Goal: Information Seeking & Learning: Learn about a topic

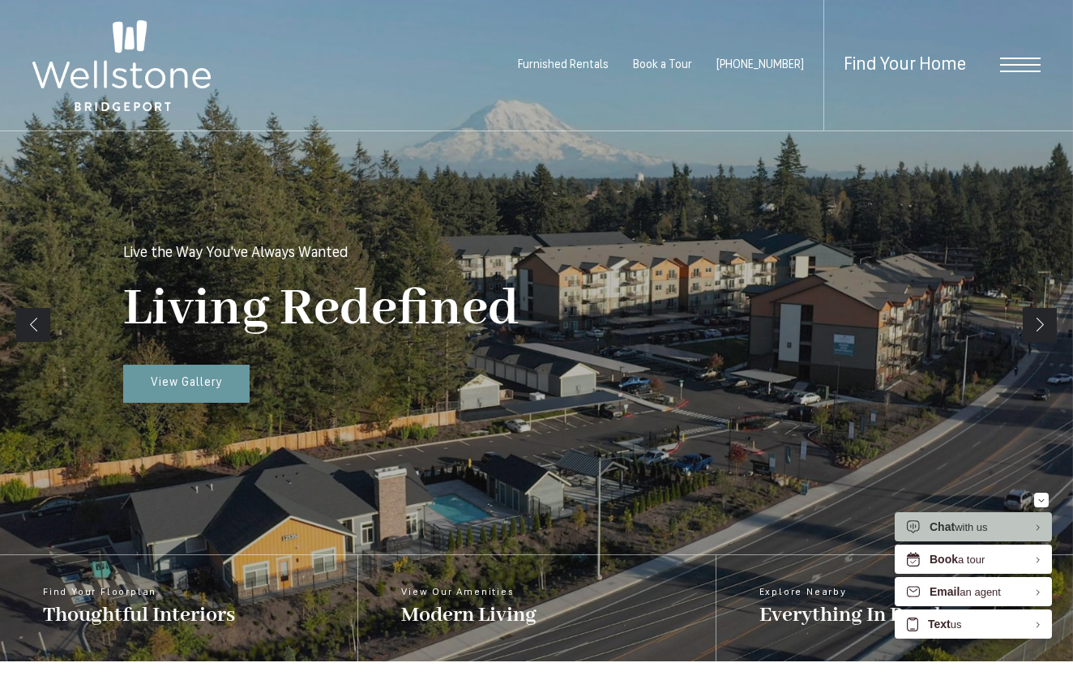
scroll to position [251, 0]
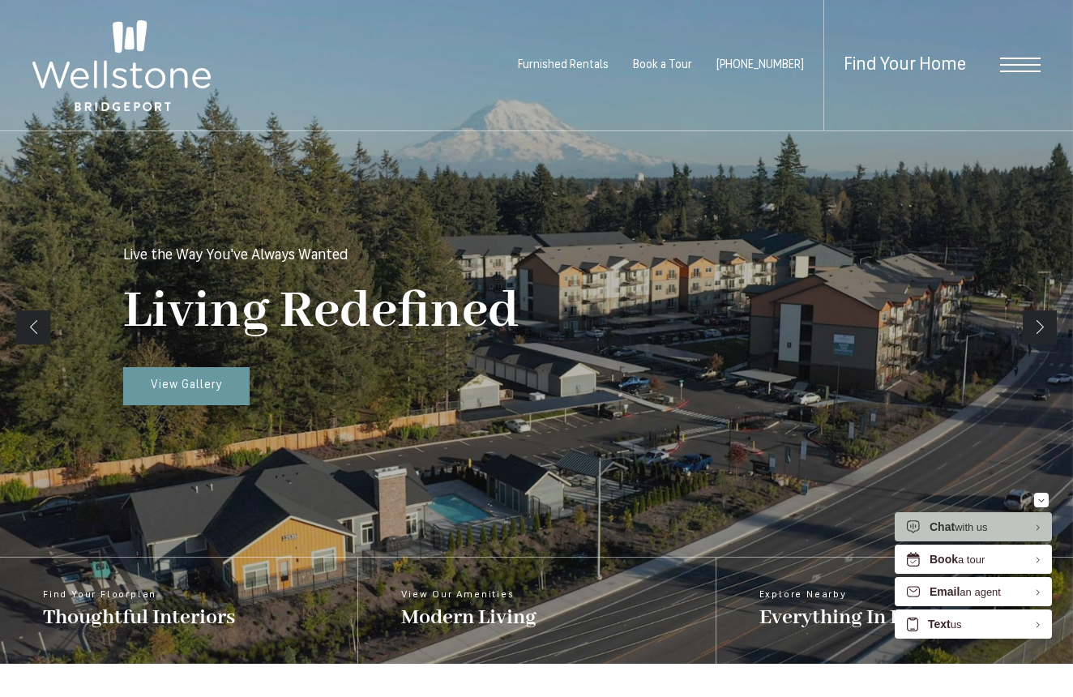
click at [1008, 65] on span "Open Menu" at bounding box center [1020, 66] width 41 height 2
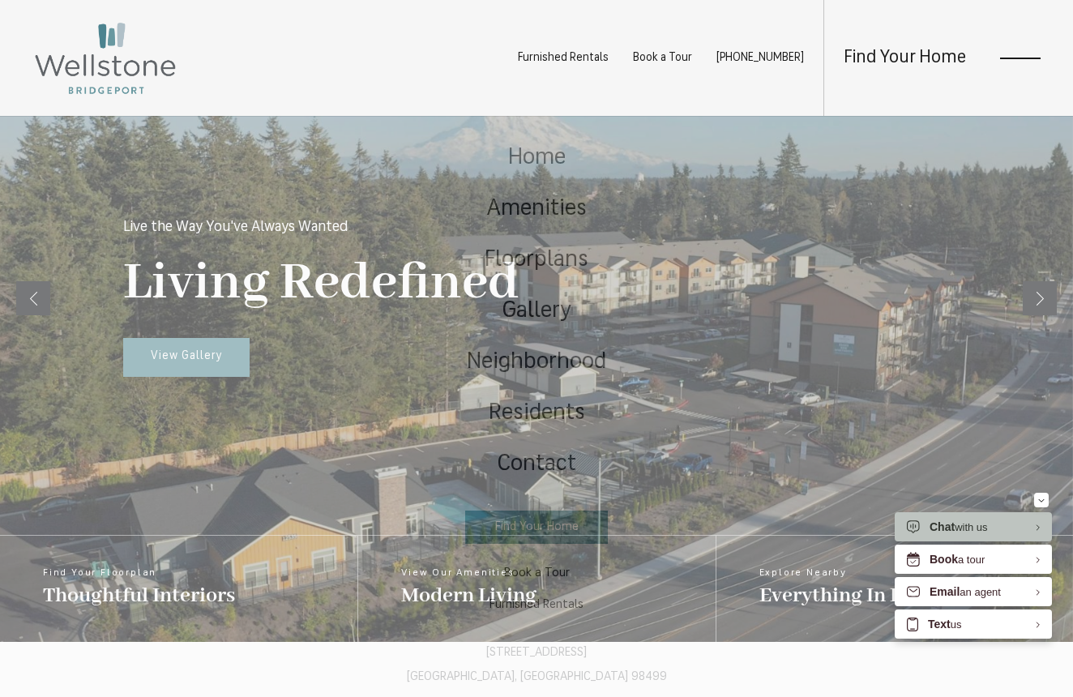
scroll to position [0, 0]
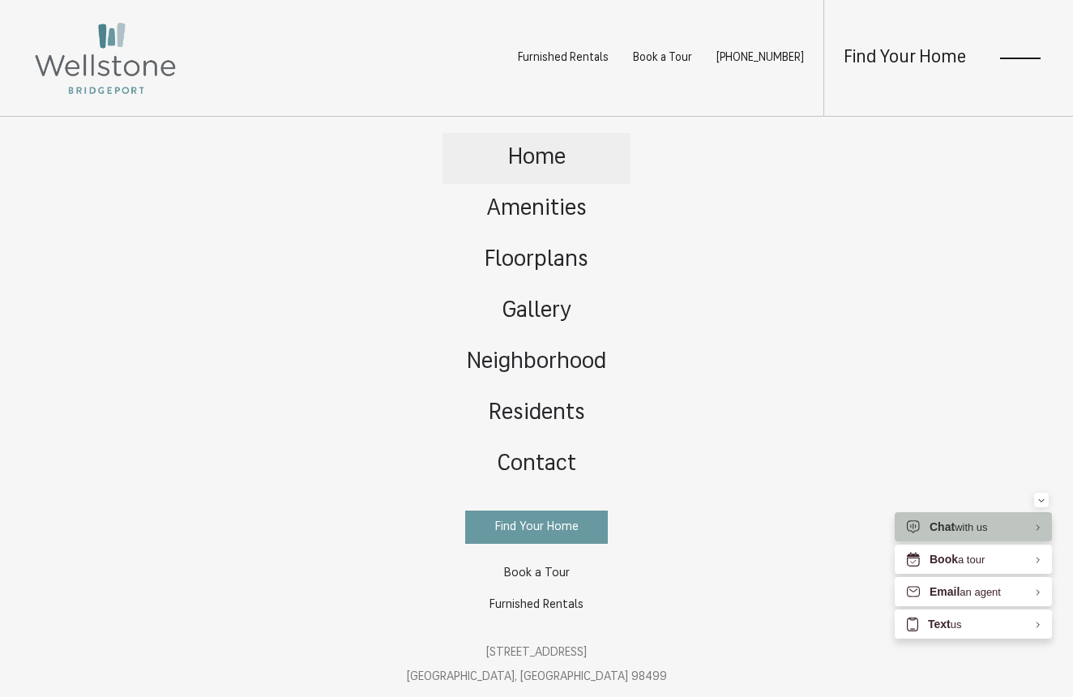
click at [538, 154] on span "Home" at bounding box center [537, 158] width 58 height 23
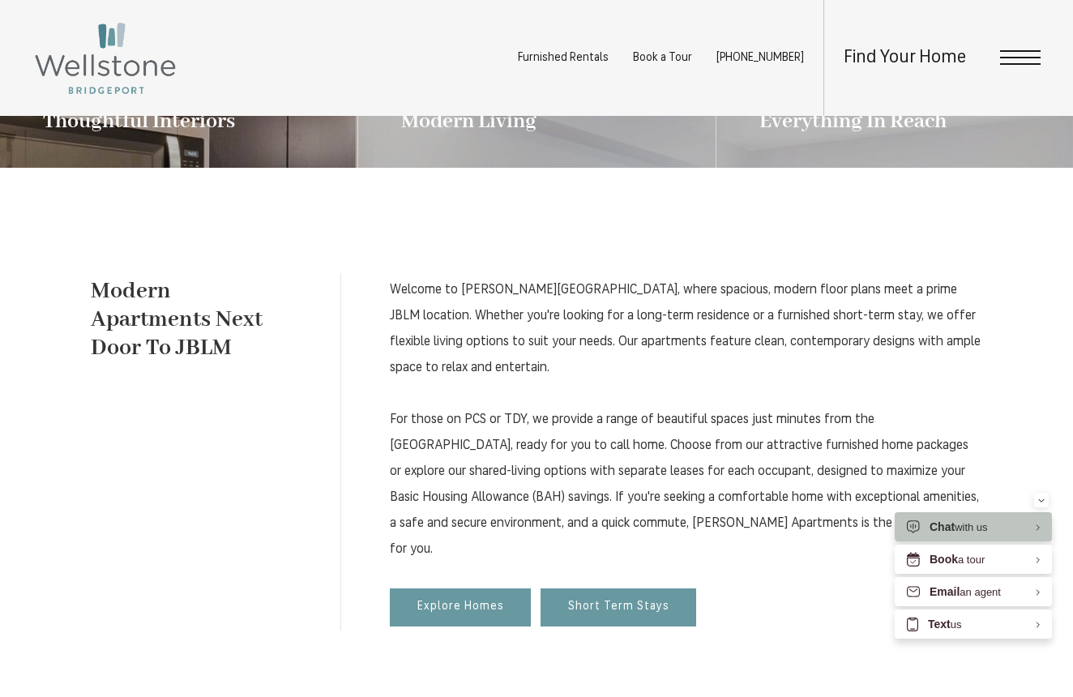
scroll to position [748, 0]
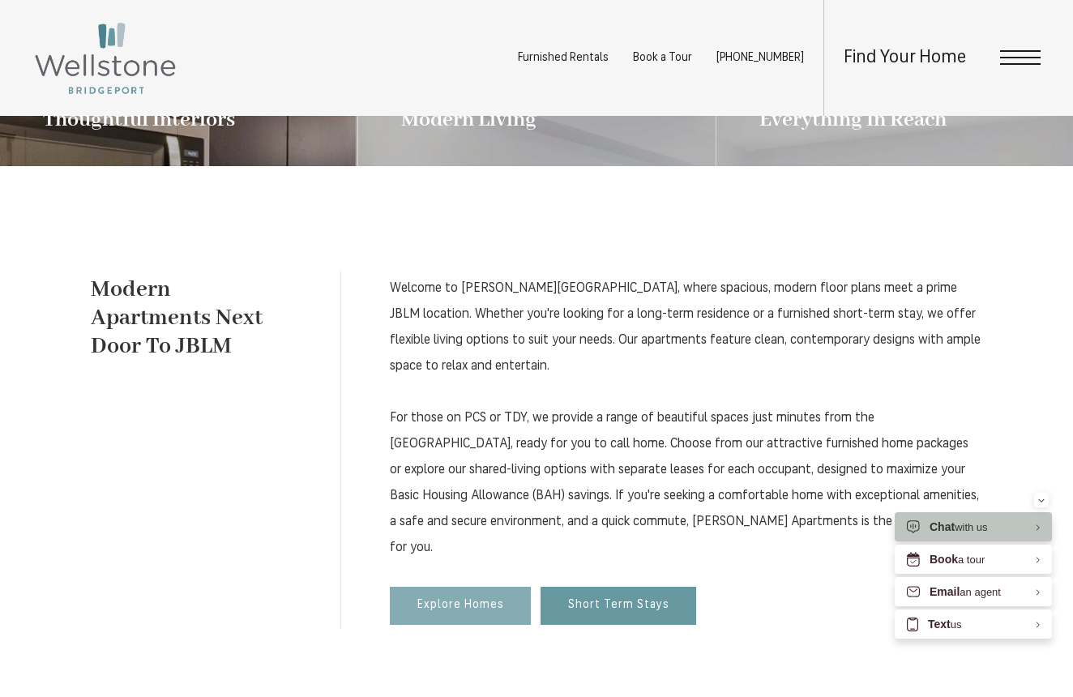
click at [479, 599] on span "Explore Homes" at bounding box center [461, 606] width 87 height 14
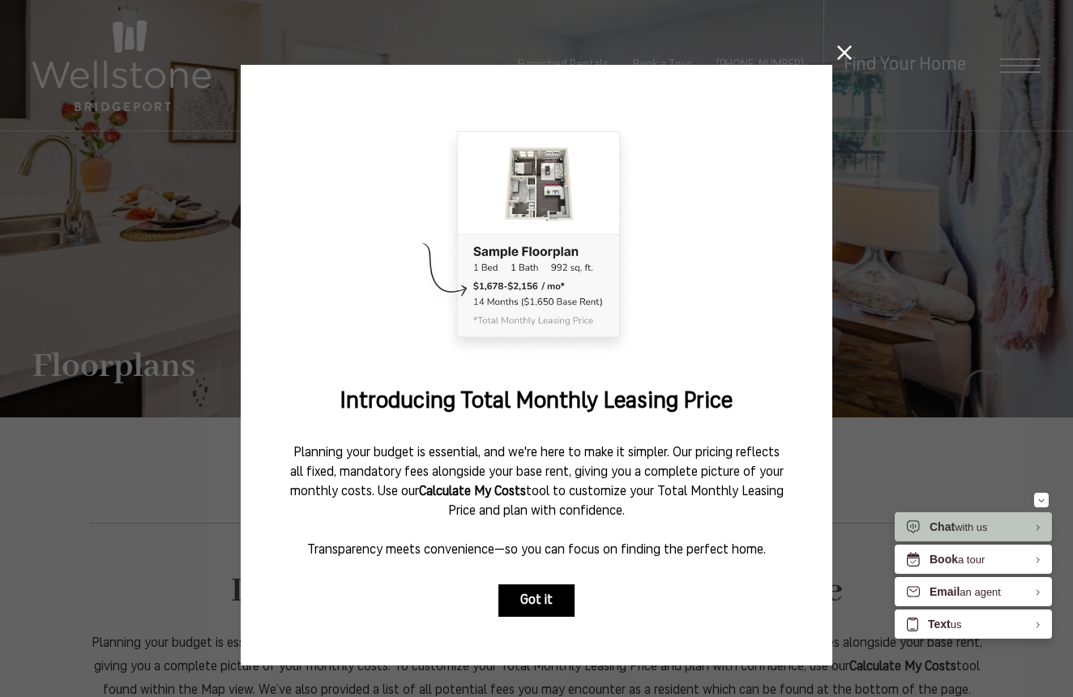
click at [558, 586] on button "Got it" at bounding box center [537, 601] width 76 height 32
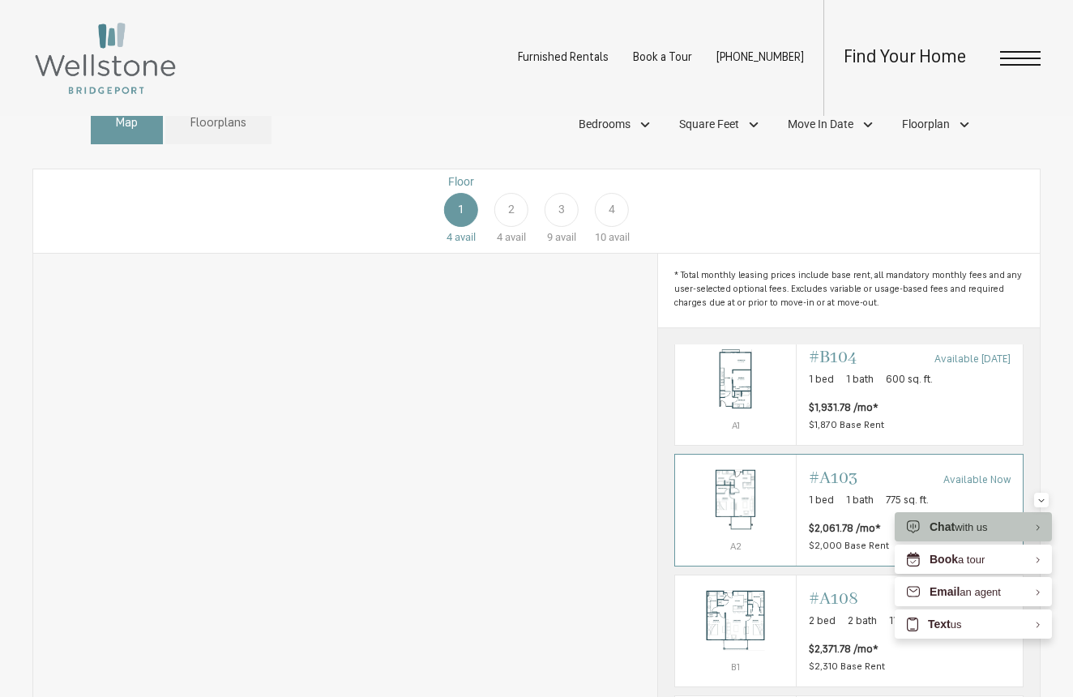
scroll to position [11, 0]
click at [1039, 496] on button "Minimize" at bounding box center [1041, 500] width 15 height 15
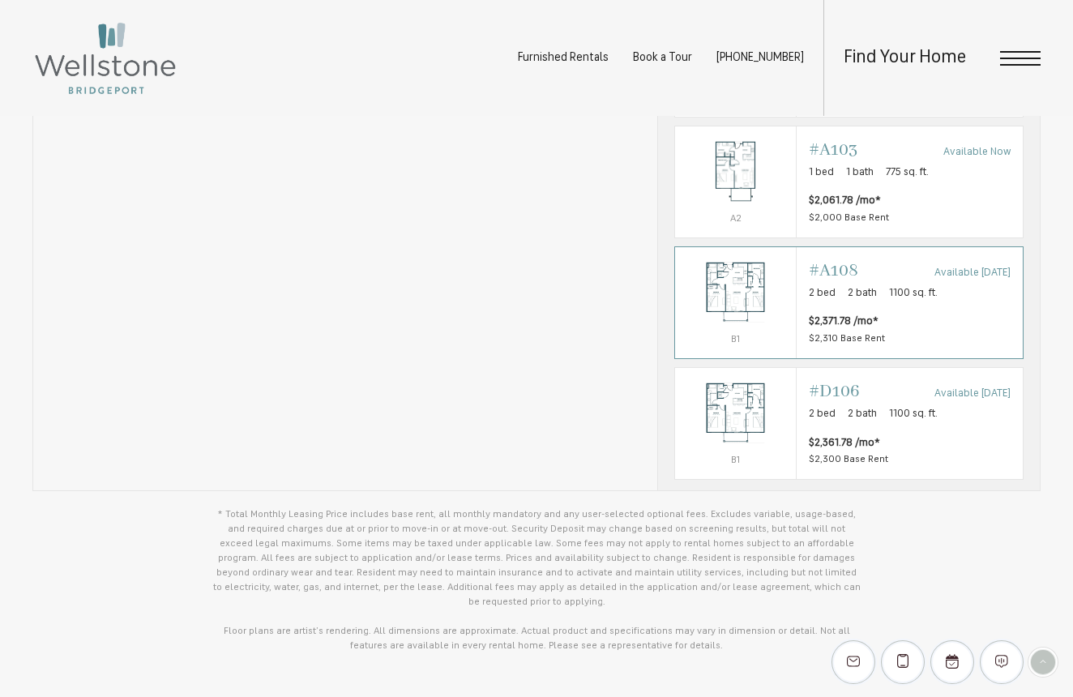
scroll to position [1082, 0]
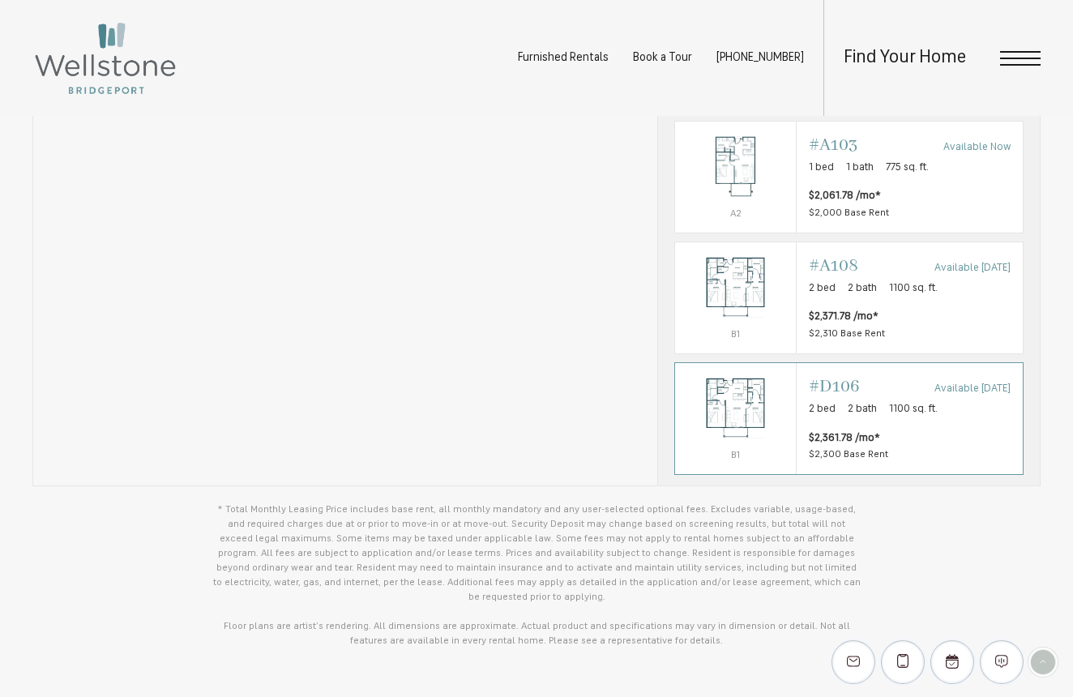
click at [761, 433] on img "View #D106" at bounding box center [735, 408] width 121 height 76
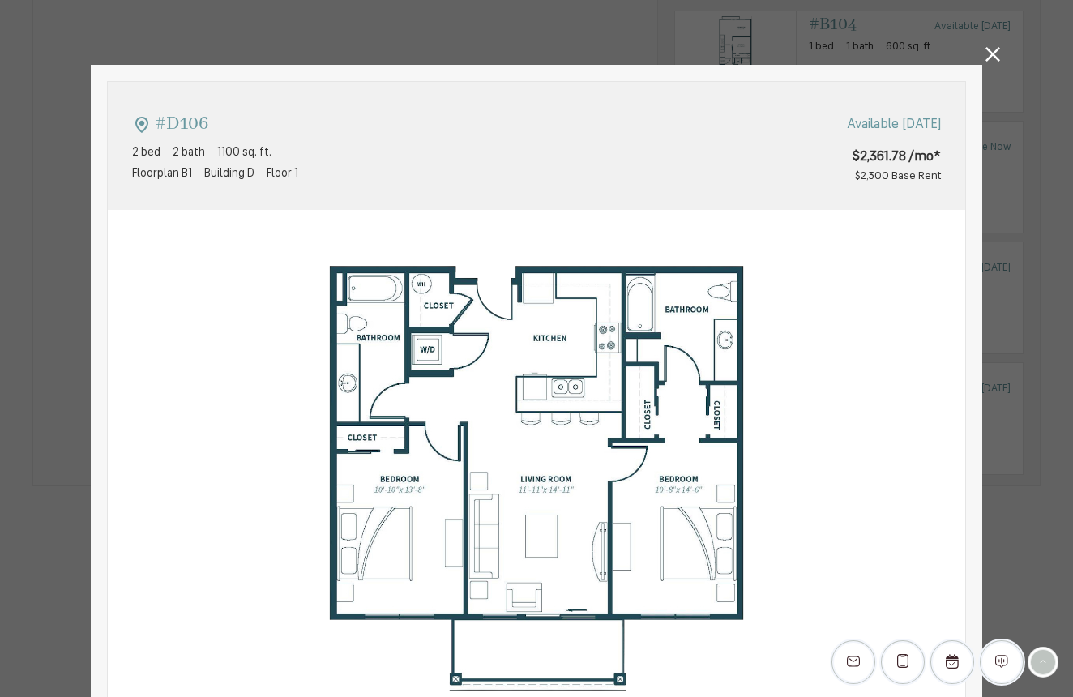
type input "**********"
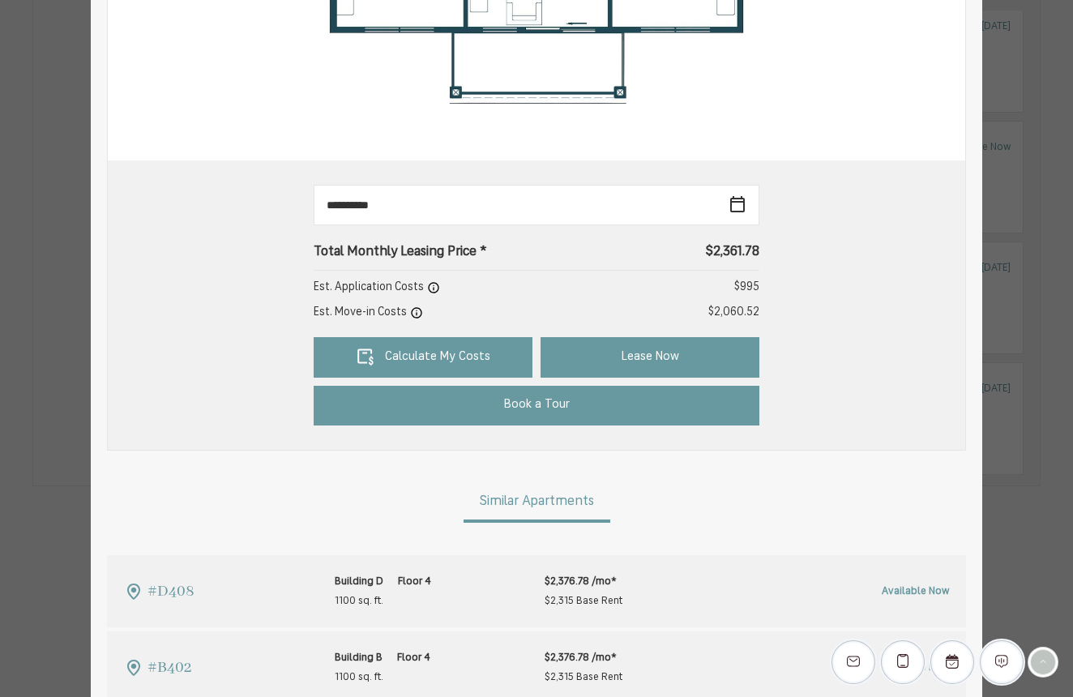
scroll to position [581, 0]
